Goal: Information Seeking & Learning: Learn about a topic

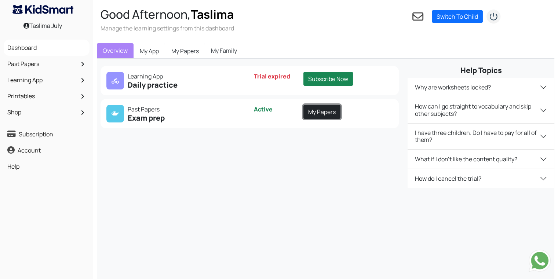
click at [318, 106] on link "My Papers" at bounding box center [321, 112] width 37 height 14
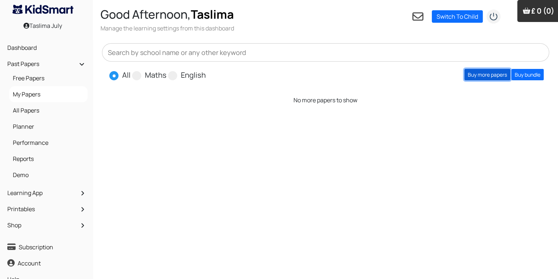
click at [496, 73] on link "Buy more papers" at bounding box center [487, 74] width 46 height 11
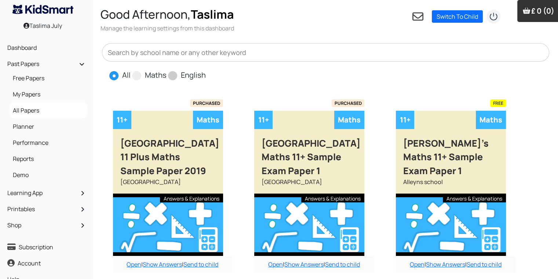
click at [172, 75] on span at bounding box center [172, 75] width 9 height 9
click at [206, 74] on input "English" at bounding box center [208, 72] width 5 height 5
radio input "true"
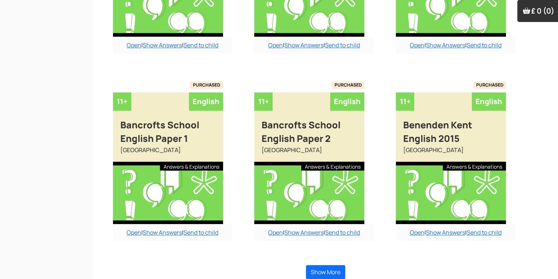
scroll to position [588, 0]
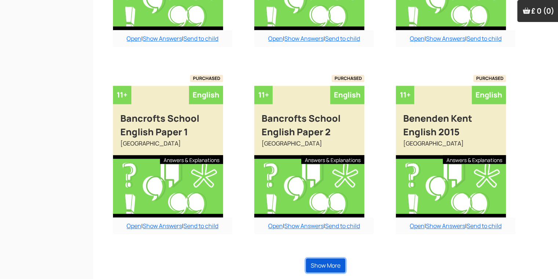
click at [328, 260] on button "Show More" at bounding box center [325, 266] width 39 height 14
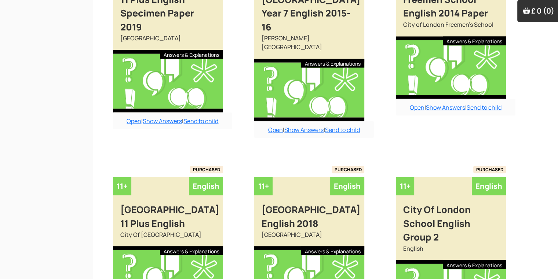
scroll to position [1406, 0]
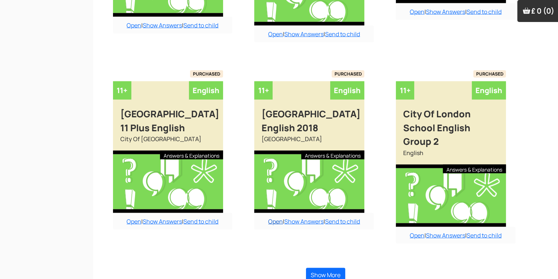
click at [274, 218] on link "Open" at bounding box center [275, 222] width 15 height 8
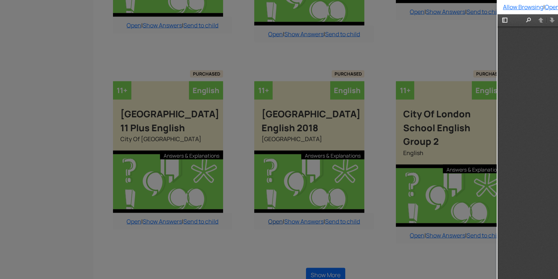
scroll to position [0, 0]
type input "3"
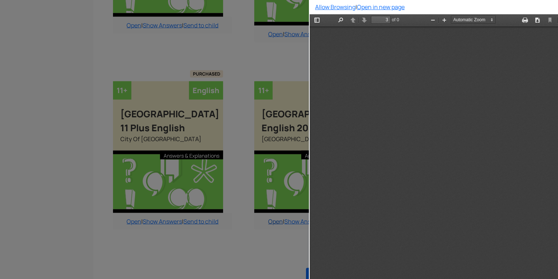
scroll to position [681, 0]
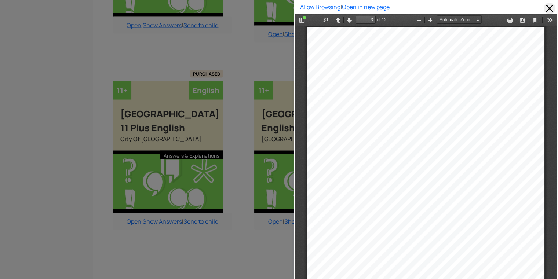
click at [544, 11] on span at bounding box center [550, 9] width 12 height 12
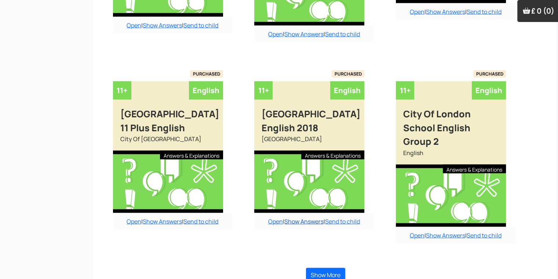
click at [301, 218] on link "Show Answers" at bounding box center [303, 222] width 39 height 8
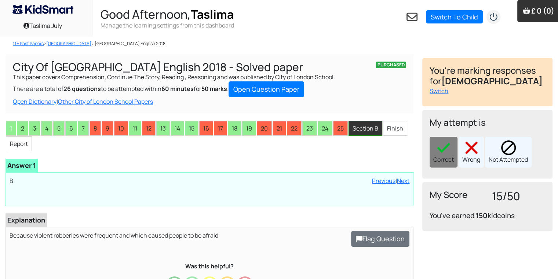
click at [364, 134] on li "Section B" at bounding box center [365, 128] width 34 height 15
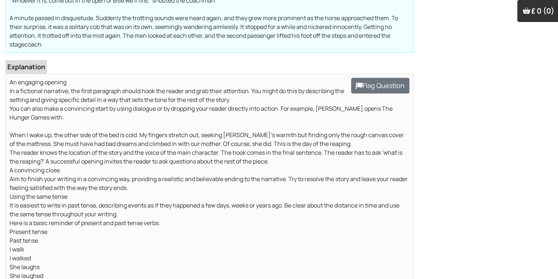
scroll to position [293, 0]
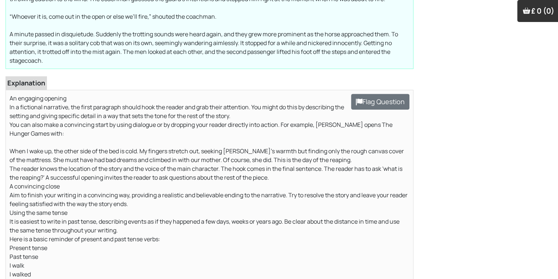
click at [358, 134] on p "An engaging opening In a fictional narrative, the first paragraph should hook t…" at bounding box center [210, 270] width 400 height 352
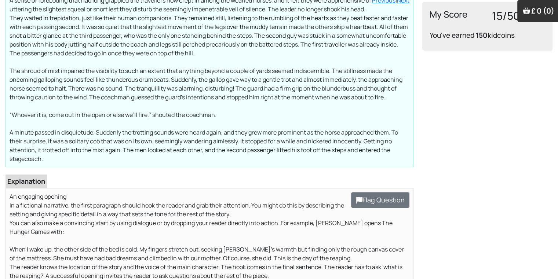
scroll to position [88, 0]
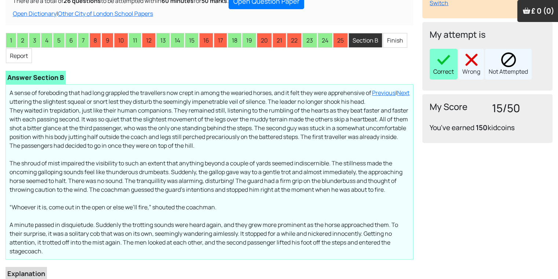
click at [445, 65] on img at bounding box center [443, 59] width 15 height 15
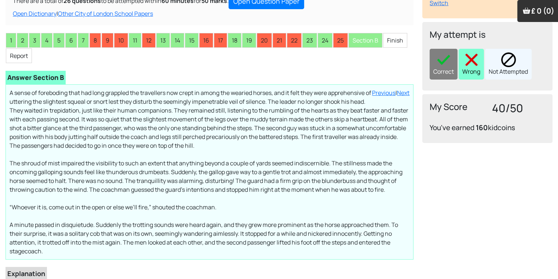
click at [469, 65] on img at bounding box center [471, 59] width 15 height 15
click at [469, 65] on div "Correct Wrong Not Attempted" at bounding box center [488, 64] width 116 height 31
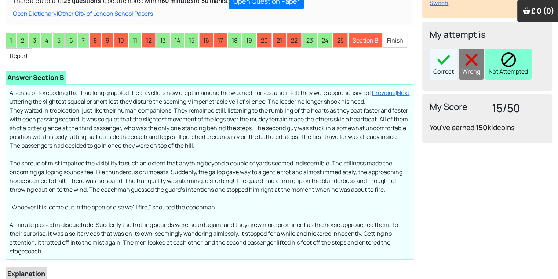
click at [521, 67] on div "Not Attempted" at bounding box center [508, 64] width 47 height 31
click at [521, 67] on div "Correct Wrong Not Attempted" at bounding box center [488, 64] width 116 height 31
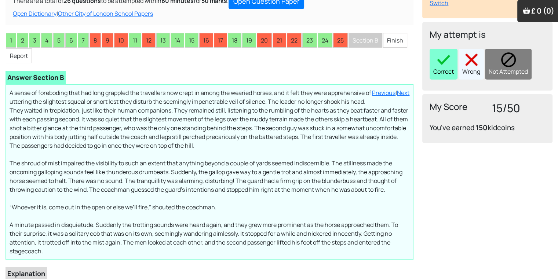
click at [442, 69] on div "Correct" at bounding box center [444, 64] width 28 height 31
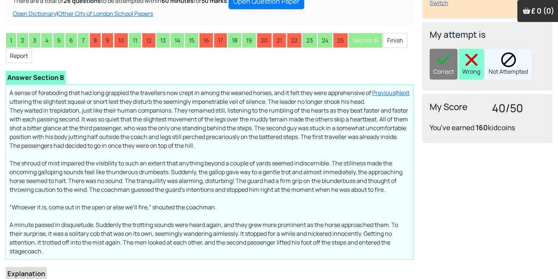
click at [476, 62] on img at bounding box center [471, 59] width 15 height 15
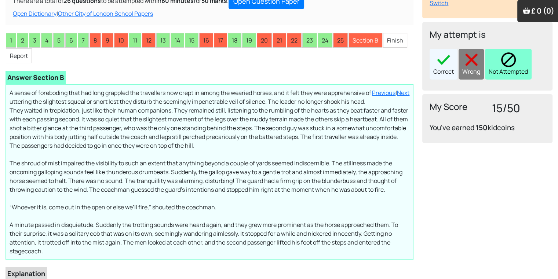
click at [510, 60] on img at bounding box center [508, 59] width 15 height 15
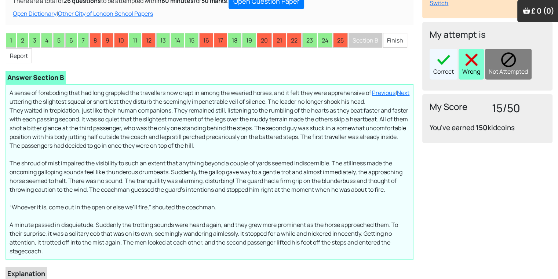
click at [472, 49] on div "Wrong" at bounding box center [471, 64] width 25 height 31
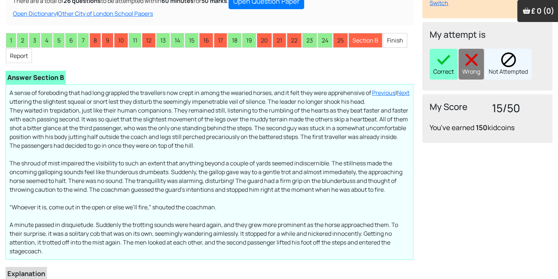
click at [445, 69] on div "Correct" at bounding box center [444, 64] width 28 height 31
click at [445, 69] on div "Correct Wrong Not Attempted" at bounding box center [488, 64] width 116 height 31
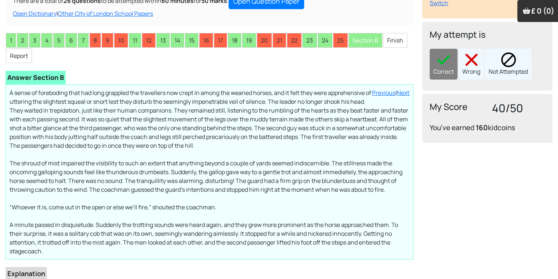
click at [220, 84] on div "Loading interface... Previous | Next The shroud of mist impaired the visibility…" at bounding box center [210, 171] width 408 height 175
drag, startPoint x: 203, startPoint y: 131, endPoint x: 160, endPoint y: 142, distance: 44.7
click at [160, 142] on p "A sense of foreboding that had long grappled the travellers now crept in among …" at bounding box center [210, 171] width 400 height 167
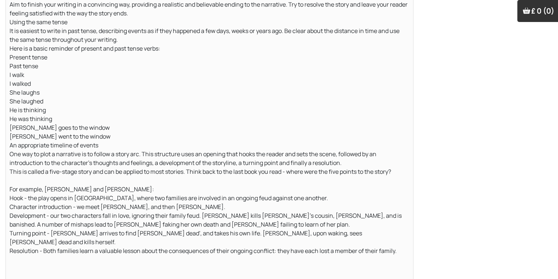
scroll to position [484, 0]
